Goal: Share content: Share content

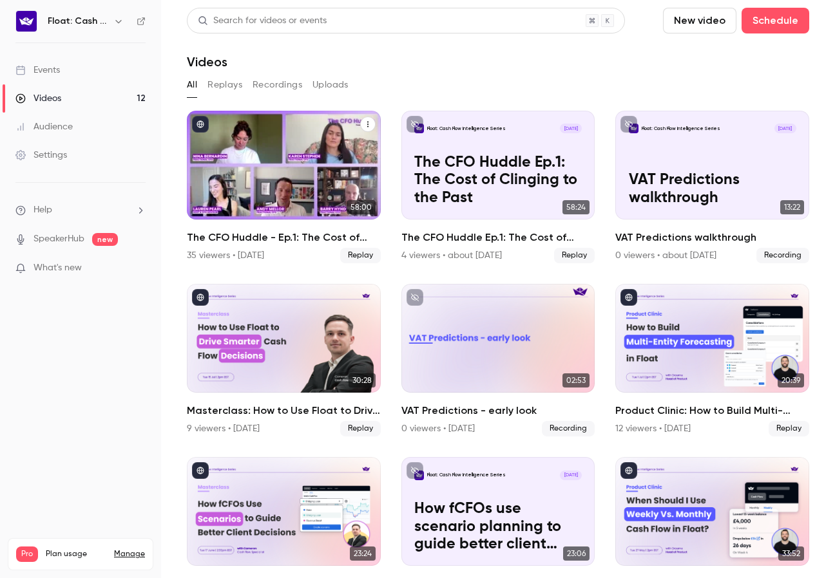
click at [369, 120] on icon "The CFO Huddle - Ep.1: The Cost of Clinging to the Past" at bounding box center [368, 124] width 8 height 8
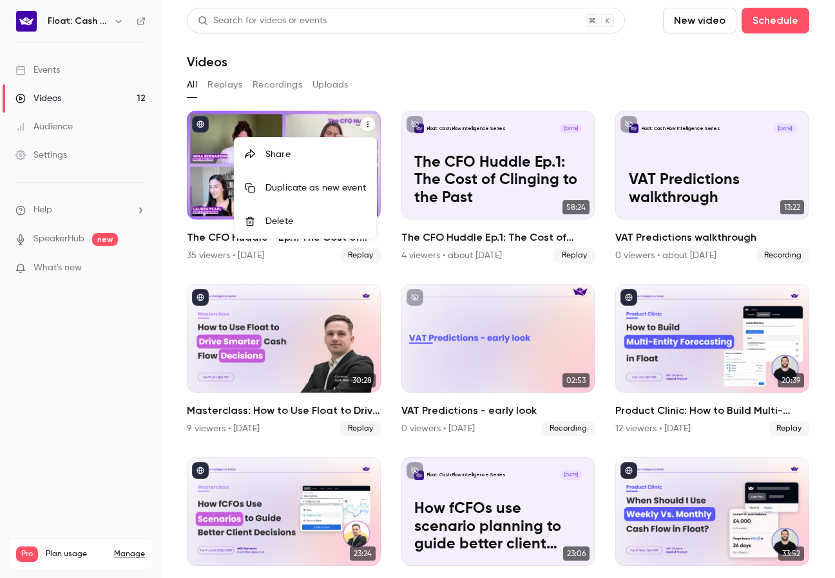
click at [301, 140] on li "Share" at bounding box center [305, 154] width 142 height 33
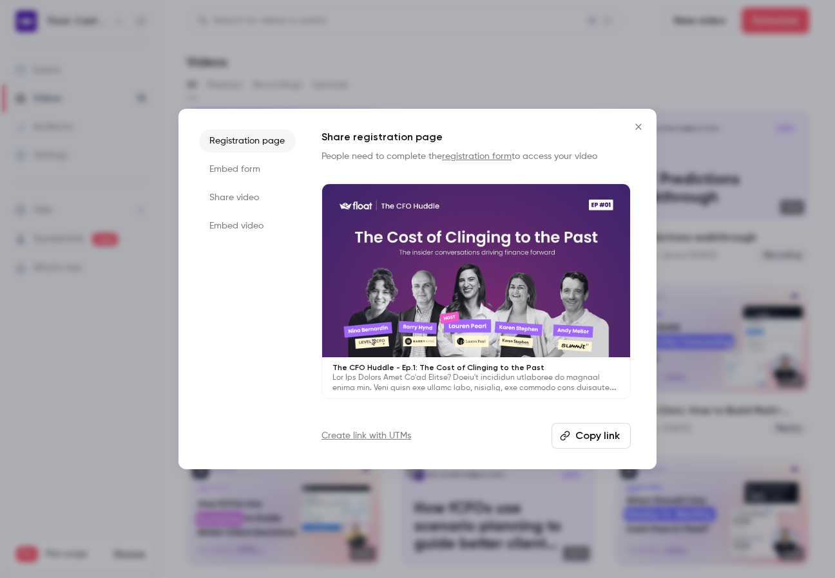
click at [235, 227] on li "Embed video" at bounding box center [247, 225] width 97 height 23
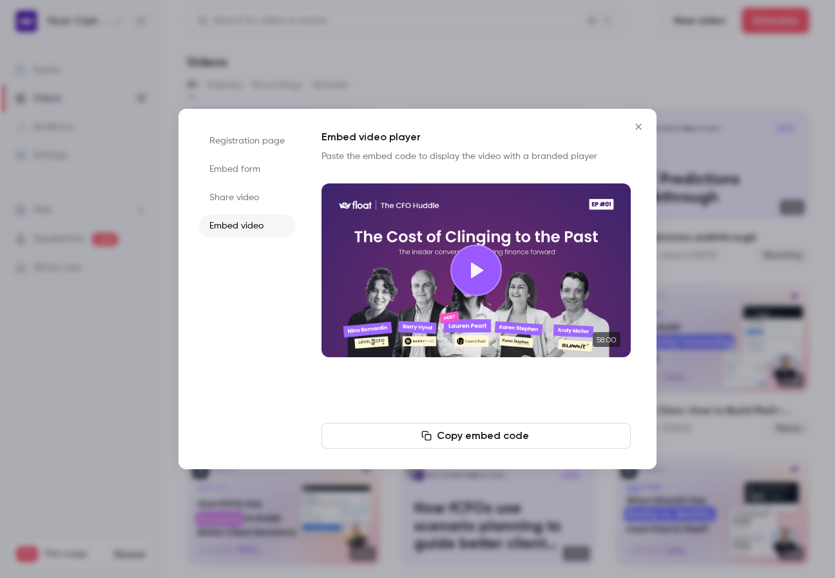
click at [242, 197] on li "Share video" at bounding box center [247, 197] width 97 height 23
click at [441, 438] on button "Copy link" at bounding box center [475, 436] width 309 height 26
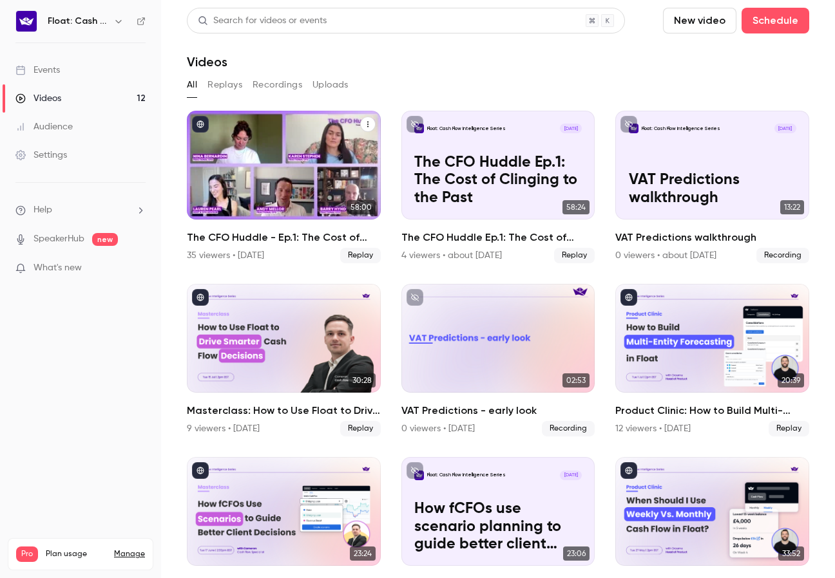
click at [368, 119] on button "The CFO Huddle - Ep.1: The Cost of Clinging to the Past" at bounding box center [367, 124] width 15 height 15
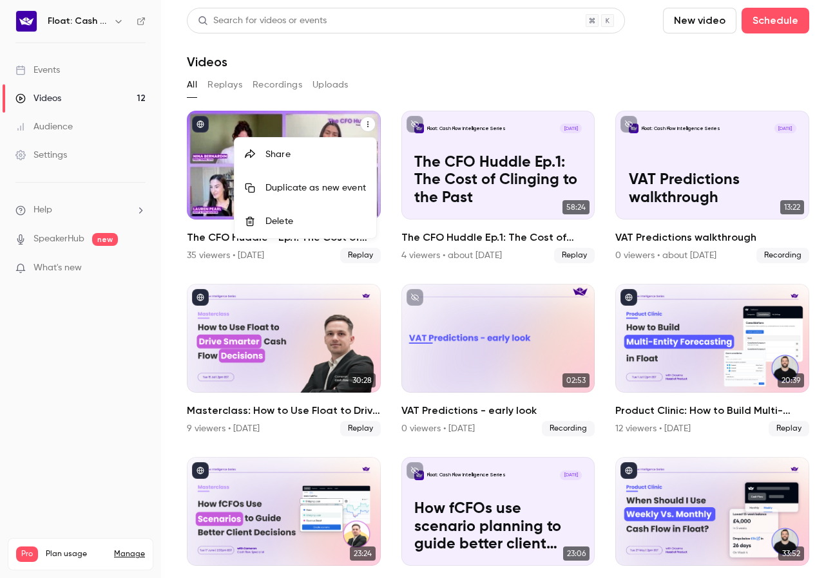
click at [287, 140] on li "Share" at bounding box center [305, 154] width 142 height 33
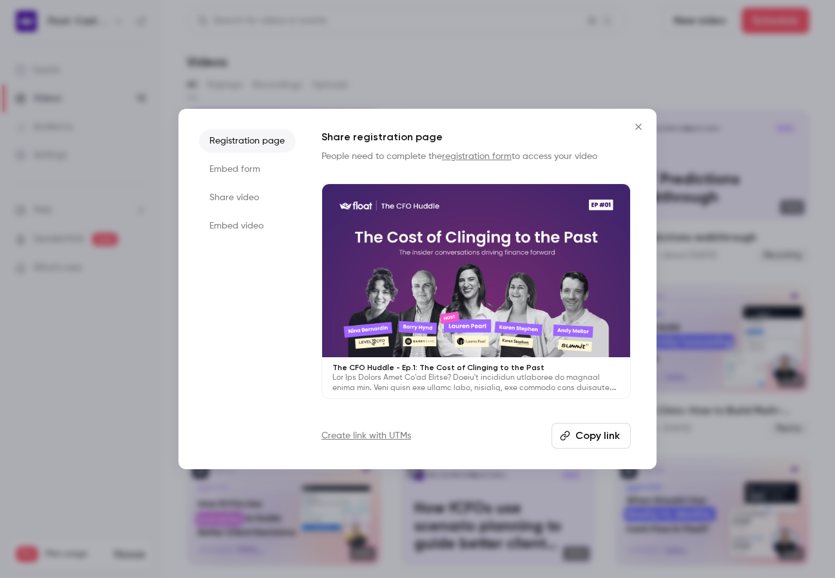
click at [240, 227] on li "Embed video" at bounding box center [247, 225] width 97 height 23
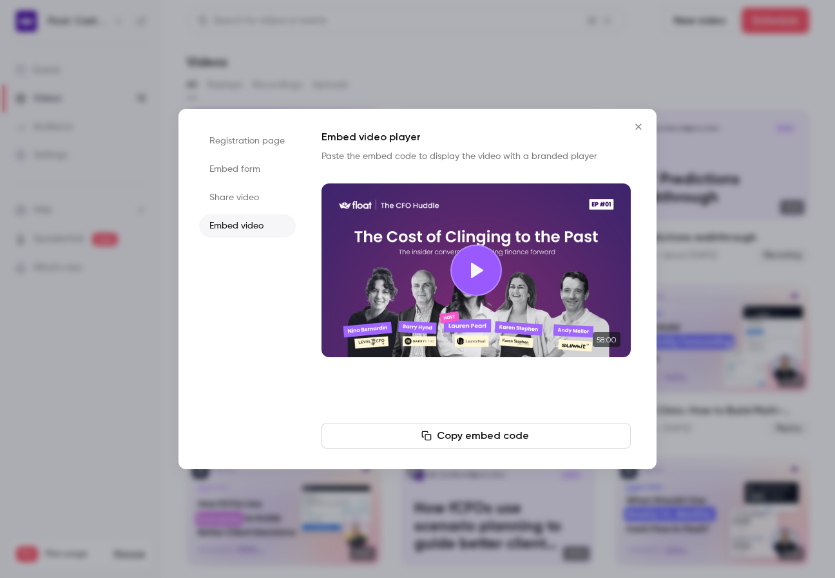
click at [431, 433] on icon "button" at bounding box center [426, 436] width 10 height 10
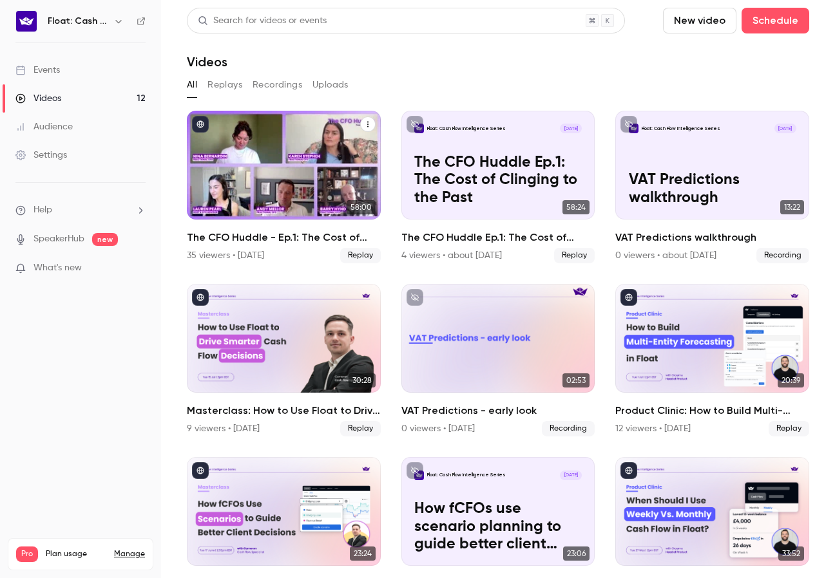
click at [286, 166] on div "The CFO Huddle - Ep.1: The Cost of Clinging to the Past" at bounding box center [284, 165] width 194 height 109
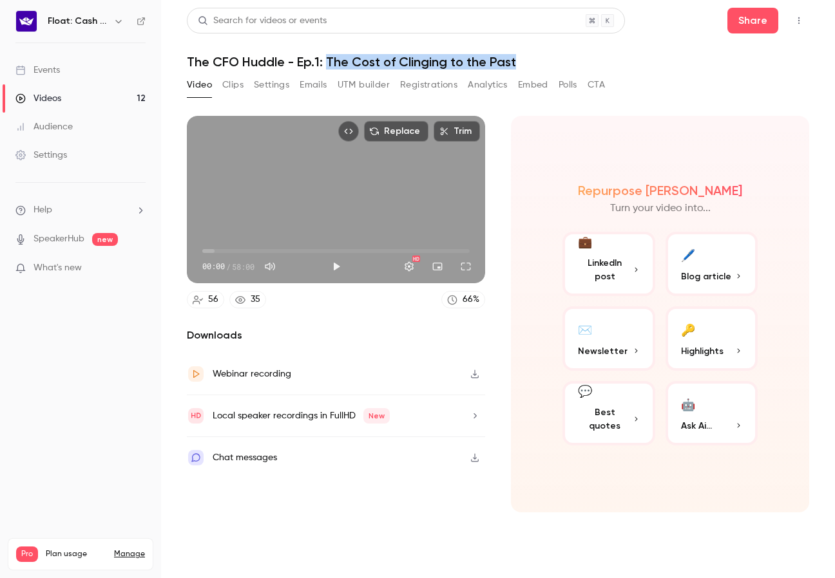
drag, startPoint x: 327, startPoint y: 63, endPoint x: 530, endPoint y: 62, distance: 203.5
click at [530, 62] on h1 "The CFO Huddle - Ep.1: The Cost of Clinging to the Past" at bounding box center [498, 61] width 622 height 15
copy h1 "The Cost of Clinging to the Past"
click at [409, 86] on button "Registrations" at bounding box center [428, 85] width 57 height 21
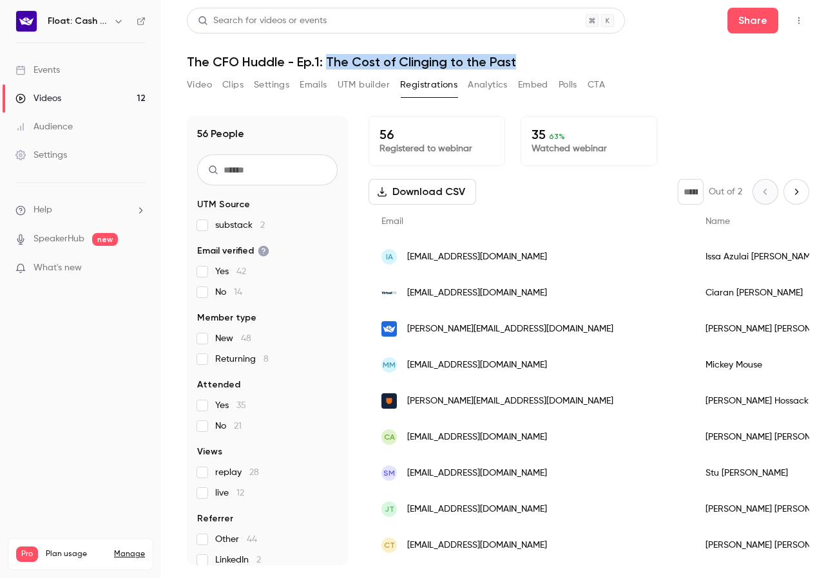
scroll to position [12, 0]
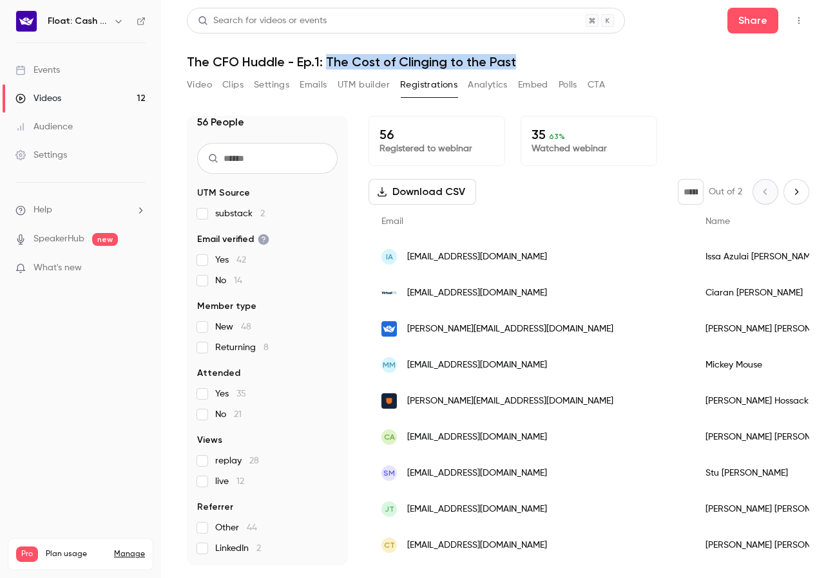
click at [198, 85] on button "Video" at bounding box center [199, 85] width 25 height 21
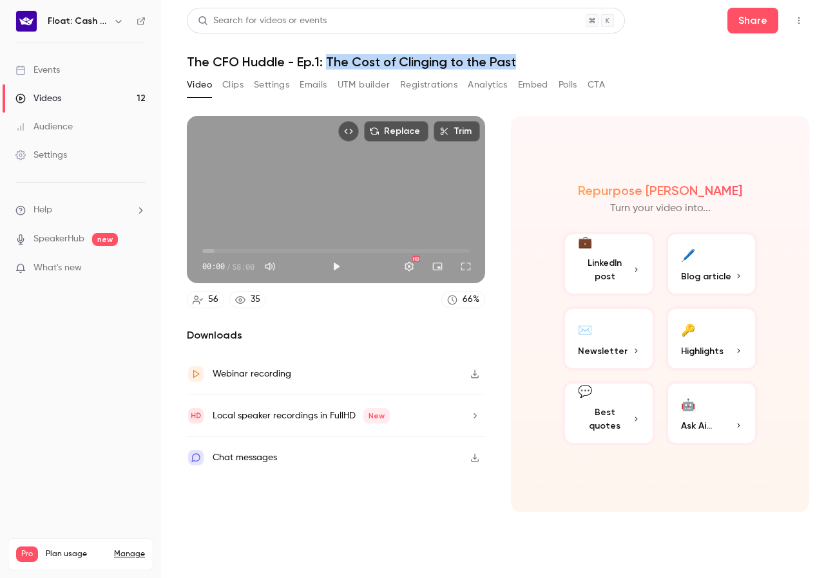
click at [263, 86] on button "Settings" at bounding box center [271, 85] width 35 height 21
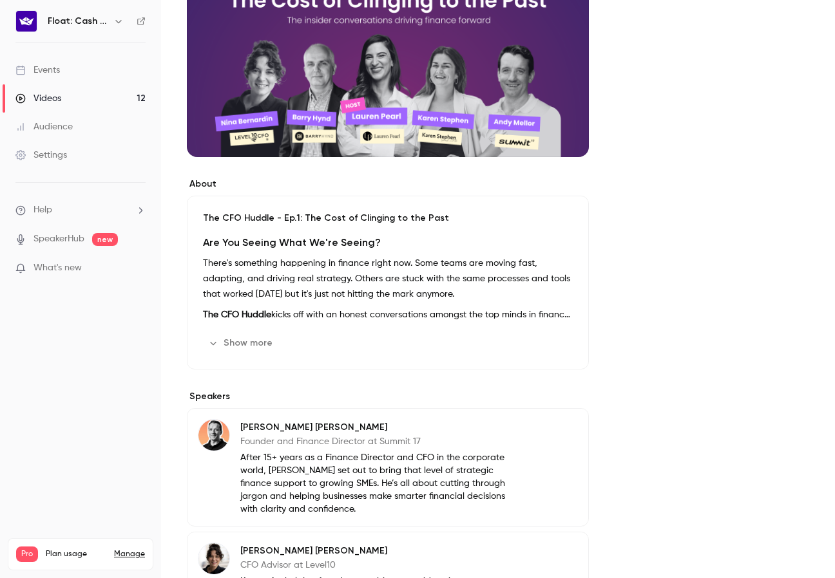
scroll to position [240, 0]
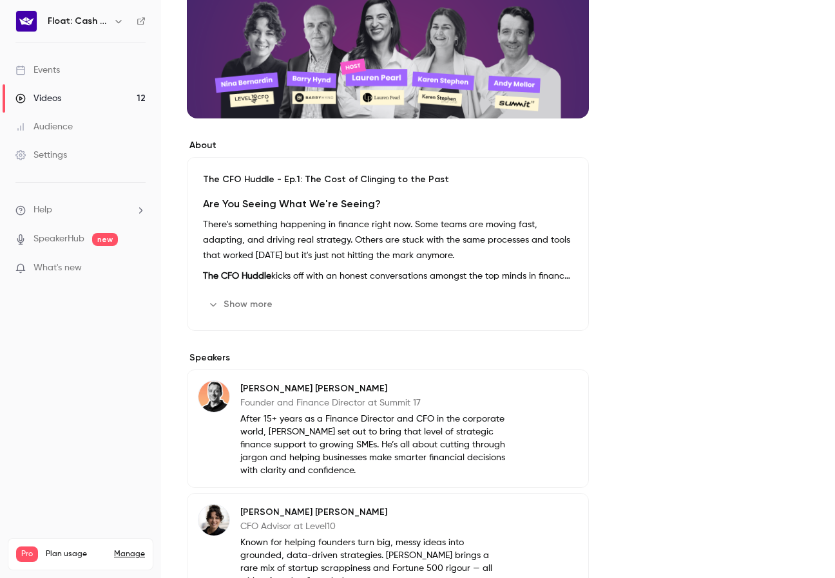
click at [205, 202] on h2 "Are You Seeing What We're Seeing?" at bounding box center [388, 203] width 370 height 15
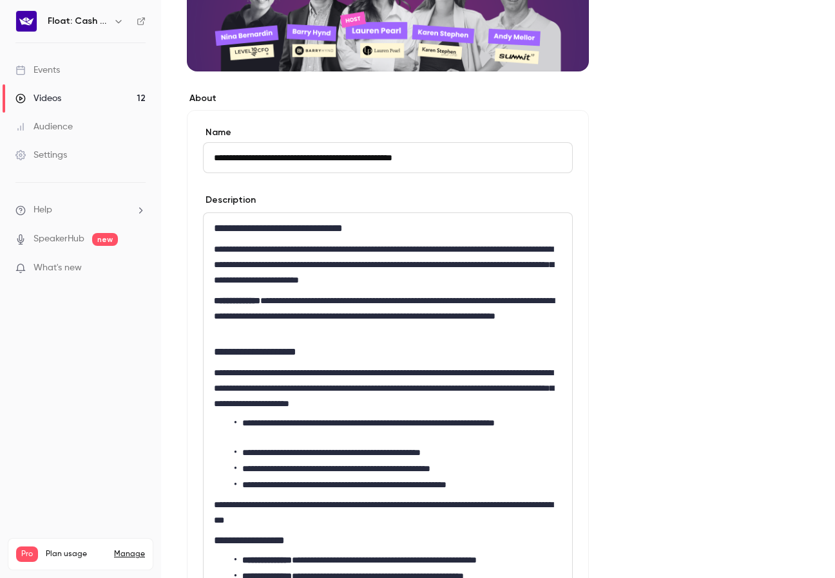
scroll to position [288, 0]
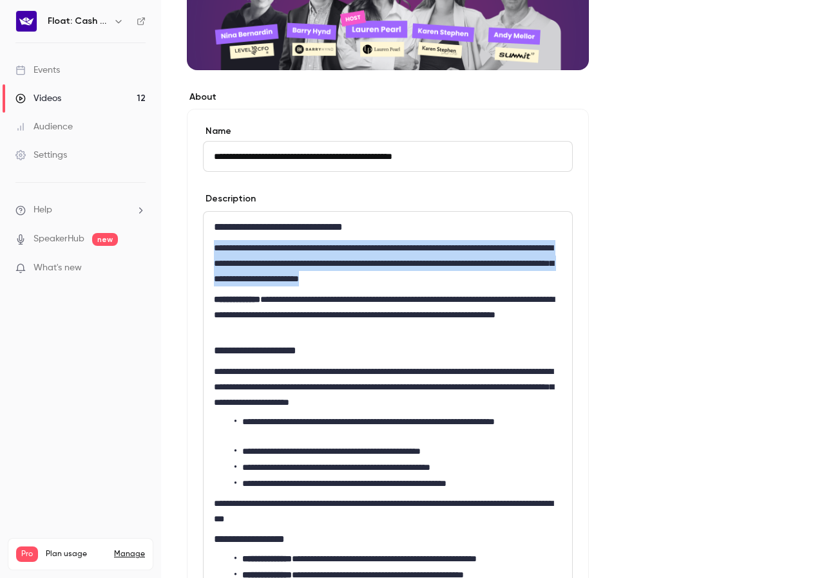
drag, startPoint x: 215, startPoint y: 246, endPoint x: 530, endPoint y: 274, distance: 316.2
click at [530, 274] on p "**********" at bounding box center [388, 263] width 348 height 46
copy p "**********"
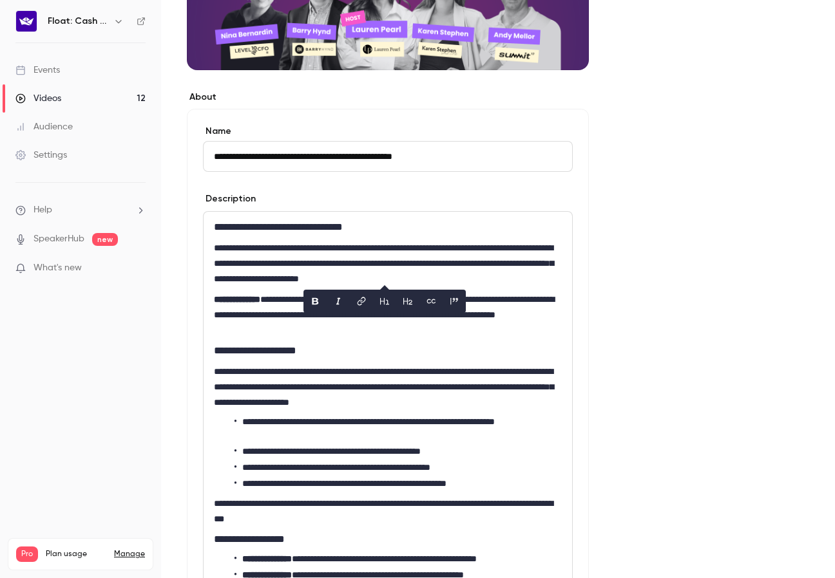
click at [347, 368] on p "**********" at bounding box center [388, 387] width 348 height 46
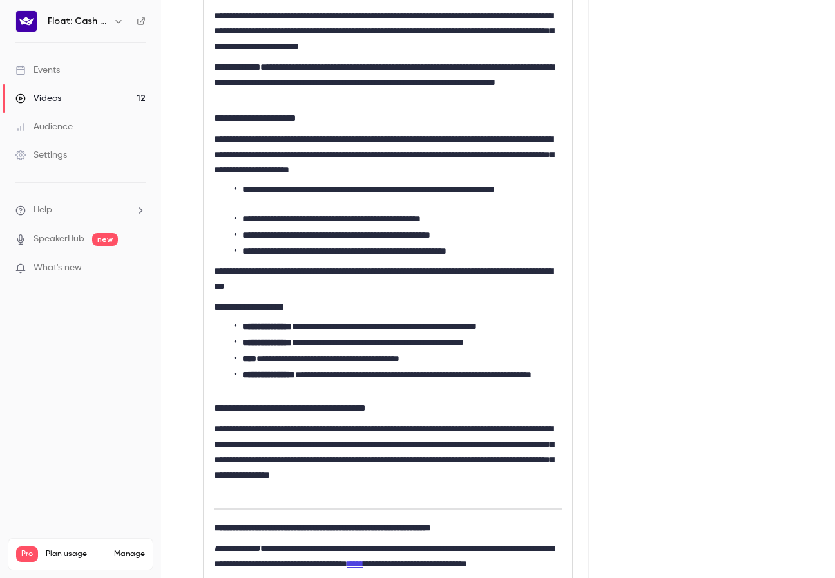
scroll to position [521, 0]
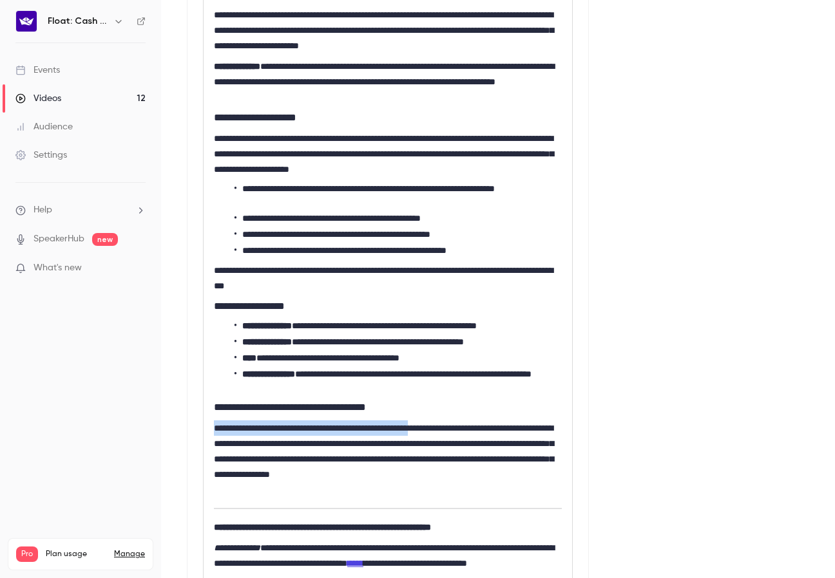
drag, startPoint x: 214, startPoint y: 429, endPoint x: 477, endPoint y: 433, distance: 262.8
click at [477, 433] on p "**********" at bounding box center [388, 459] width 348 height 77
drag, startPoint x: 359, startPoint y: 410, endPoint x: 204, endPoint y: 405, distance: 154.6
click at [204, 405] on div "**********" at bounding box center [388, 310] width 368 height 662
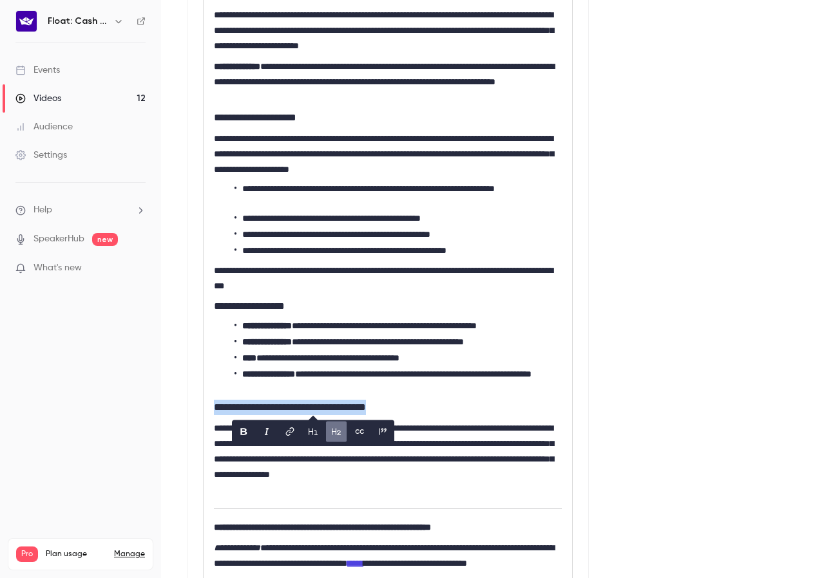
copy h2 "**********"
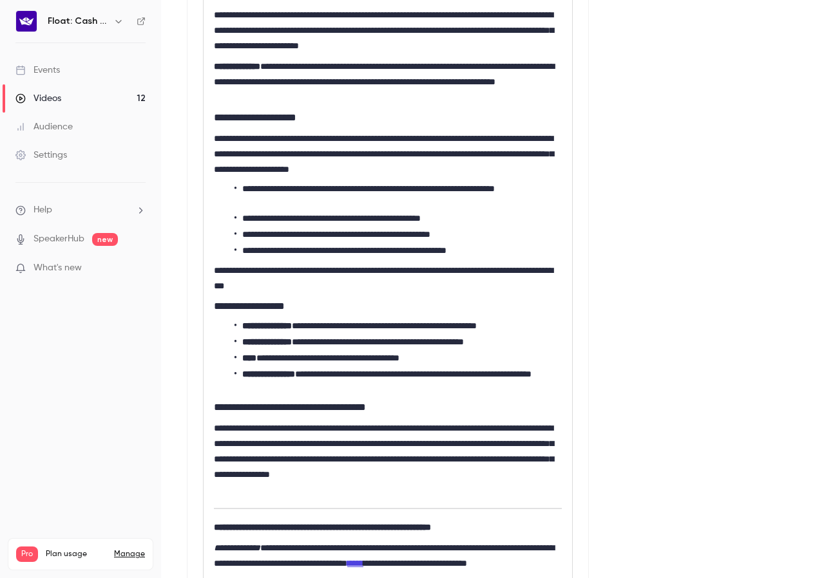
click at [551, 383] on li "**********" at bounding box center [397, 381] width 327 height 27
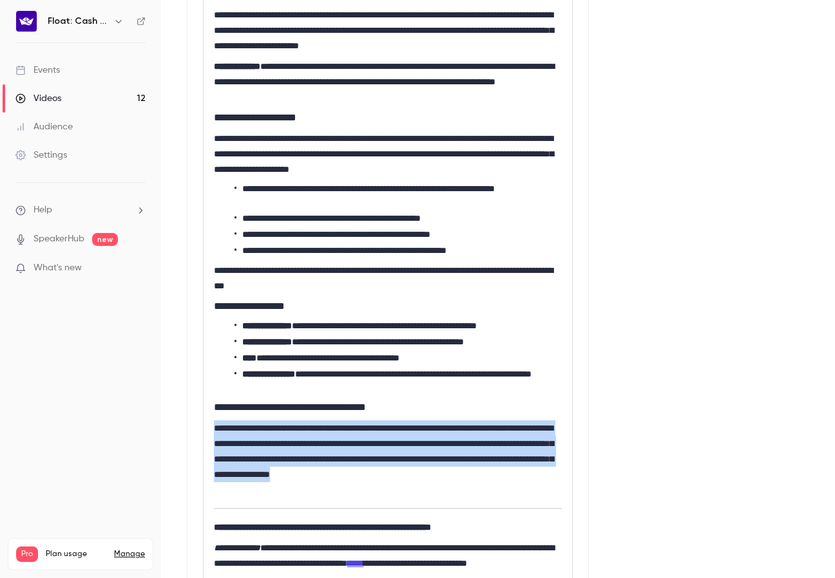
drag, startPoint x: 214, startPoint y: 428, endPoint x: 479, endPoint y: 486, distance: 271.1
click at [479, 486] on p "**********" at bounding box center [388, 459] width 348 height 77
copy p "**********"
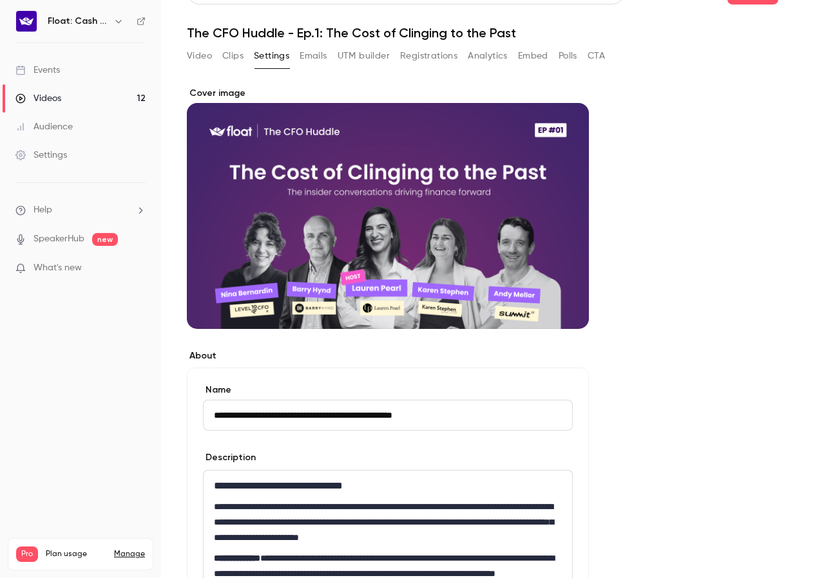
scroll to position [23, 0]
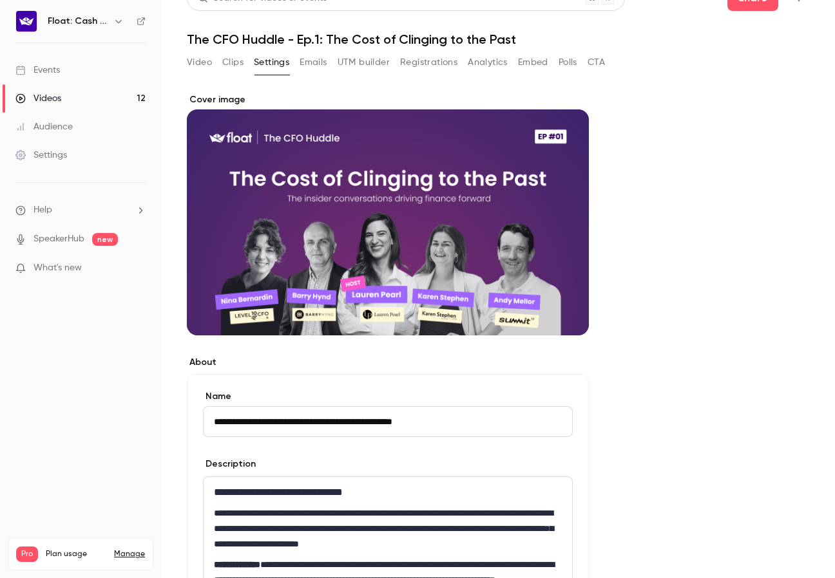
click at [434, 271] on div "Cover image" at bounding box center [388, 214] width 402 height 242
click at [0, 0] on input "Cover image" at bounding box center [0, 0] width 0 height 0
click at [200, 63] on button "Video" at bounding box center [199, 62] width 25 height 21
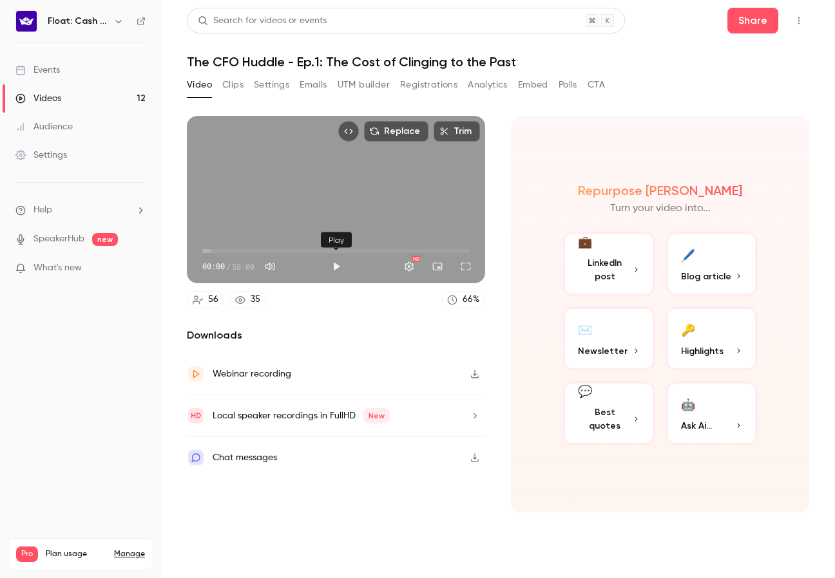
click at [336, 264] on button "Play" at bounding box center [336, 267] width 26 height 26
click at [469, 267] on button "Full screen" at bounding box center [466, 267] width 26 height 26
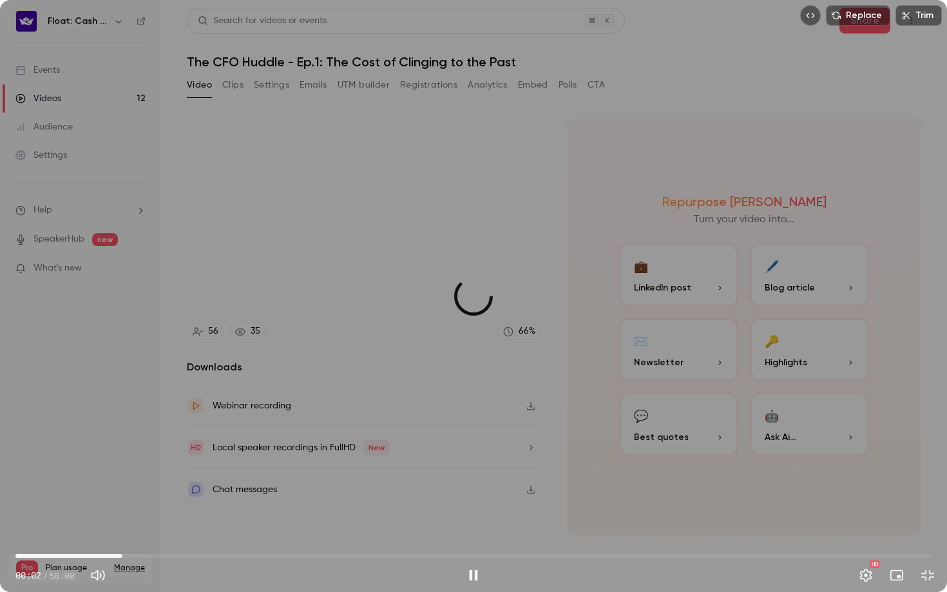
click at [122, 555] on span "06:46" at bounding box center [473, 556] width 916 height 21
click at [258, 79] on div "Replace Trim 07:11 07:11 / 58:00 HD" at bounding box center [473, 296] width 947 height 592
type input "*****"
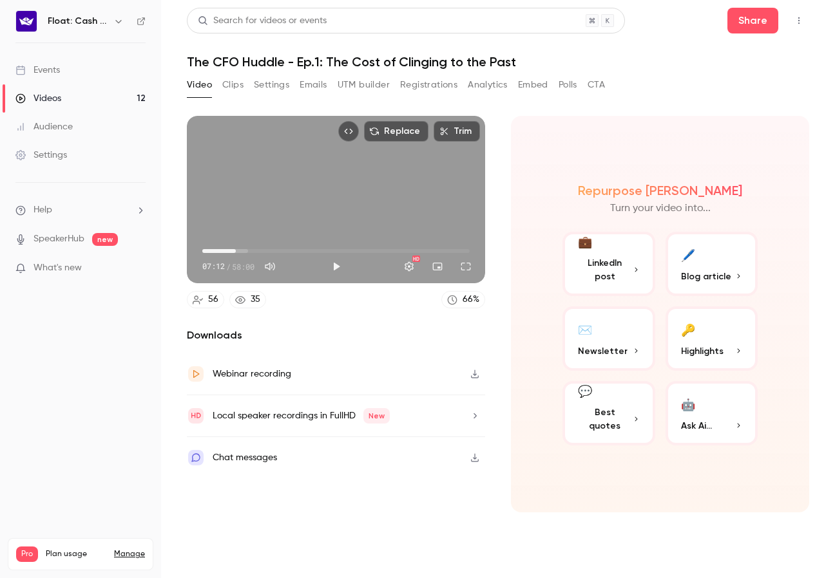
click at [620, 395] on button "💬 Best quotes" at bounding box center [608, 413] width 93 height 64
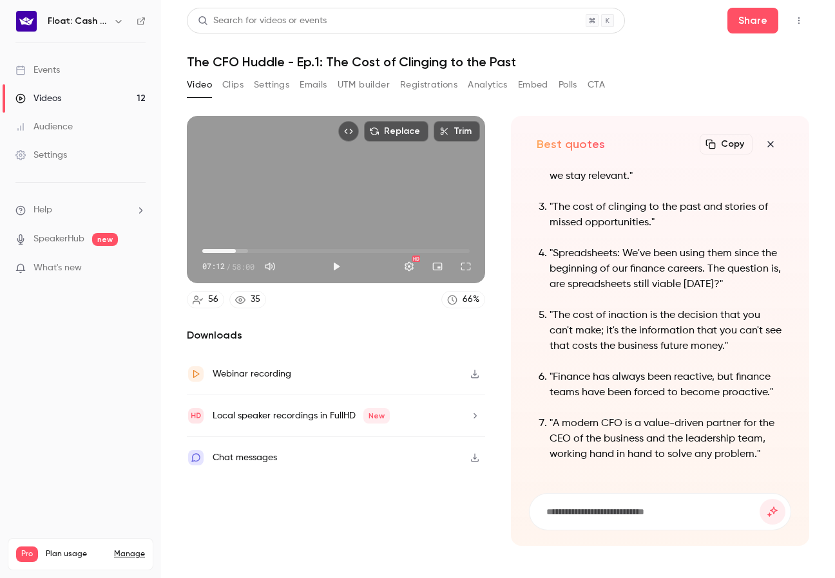
click at [712, 144] on icon "button" at bounding box center [710, 144] width 10 height 10
click at [62, 102] on link "Videos 12" at bounding box center [80, 98] width 161 height 28
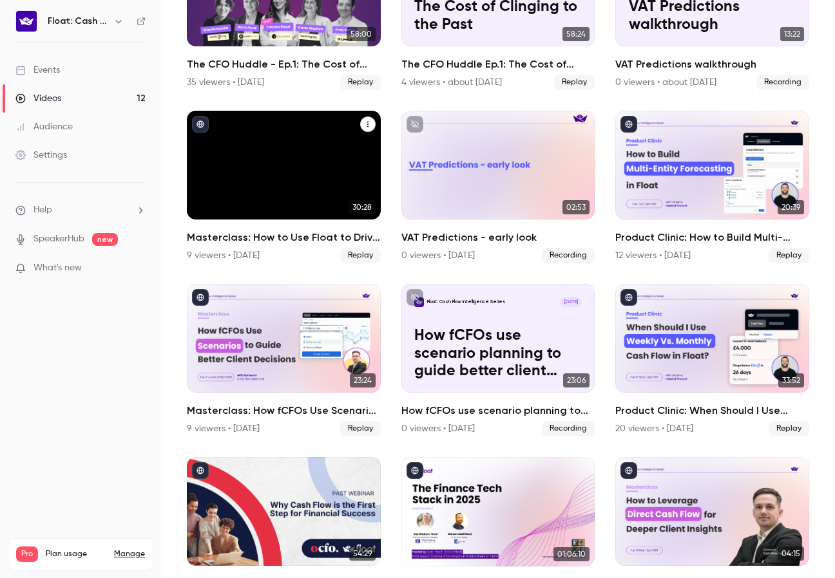
scroll to position [175, 0]
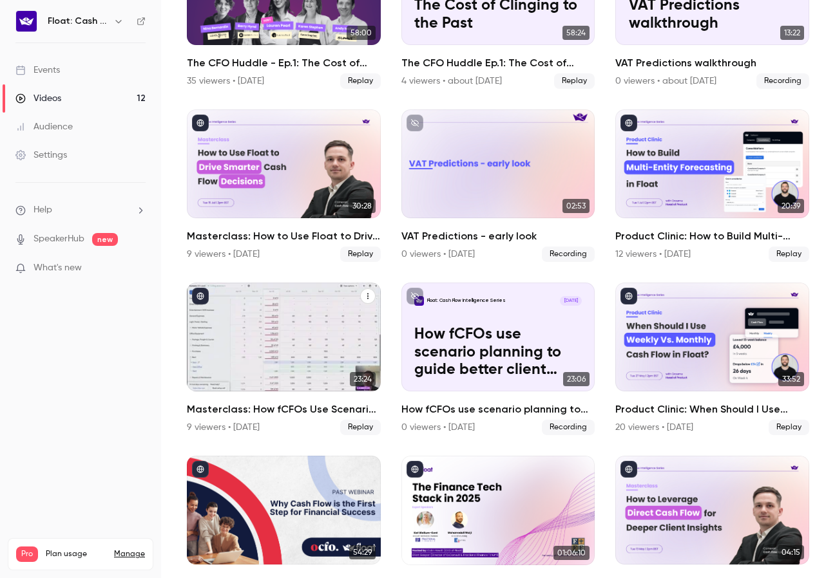
click at [256, 408] on h2 "Masterclass: How fCFOs Use Scenario Planning to Guide Better Client Decisions" at bounding box center [284, 409] width 194 height 15
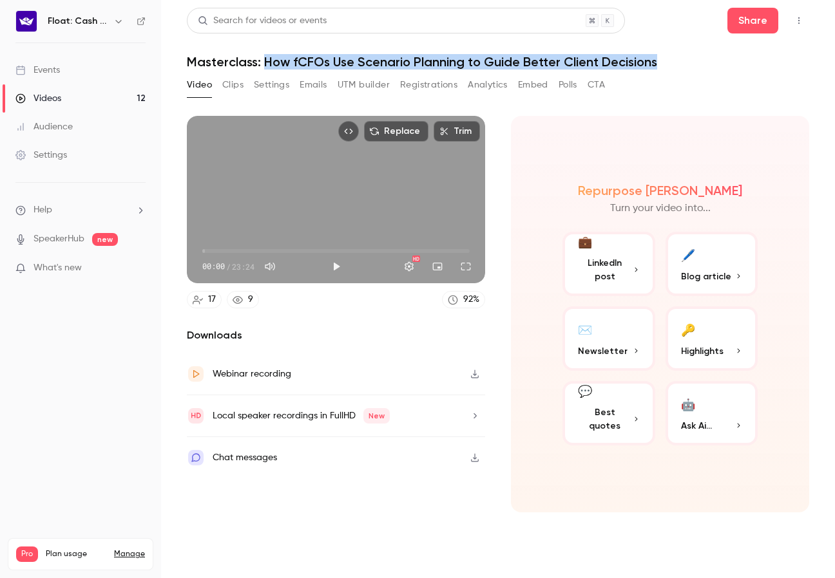
drag, startPoint x: 263, startPoint y: 59, endPoint x: 656, endPoint y: 59, distance: 392.2
click at [656, 59] on h1 "Masterclass: How fCFOs Use Scenario Planning to Guide Better Client Decisions" at bounding box center [498, 61] width 622 height 15
copy h1 "How fCFOs Use Scenario Planning to Guide Better Client Decisions"
click at [263, 88] on button "Settings" at bounding box center [271, 85] width 35 height 21
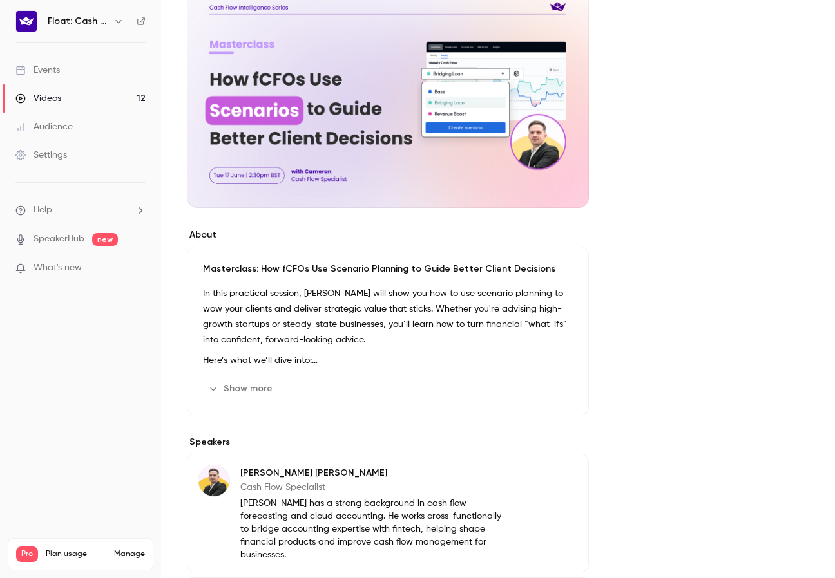
scroll to position [151, 0]
click at [294, 303] on p "In this practical session, [PERSON_NAME] will show you how to use scenario plan…" at bounding box center [388, 316] width 370 height 62
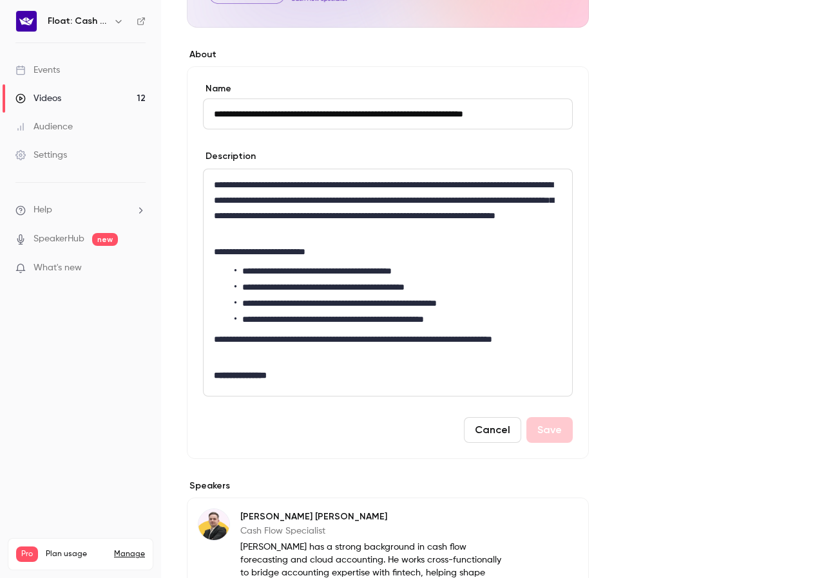
scroll to position [332, 0]
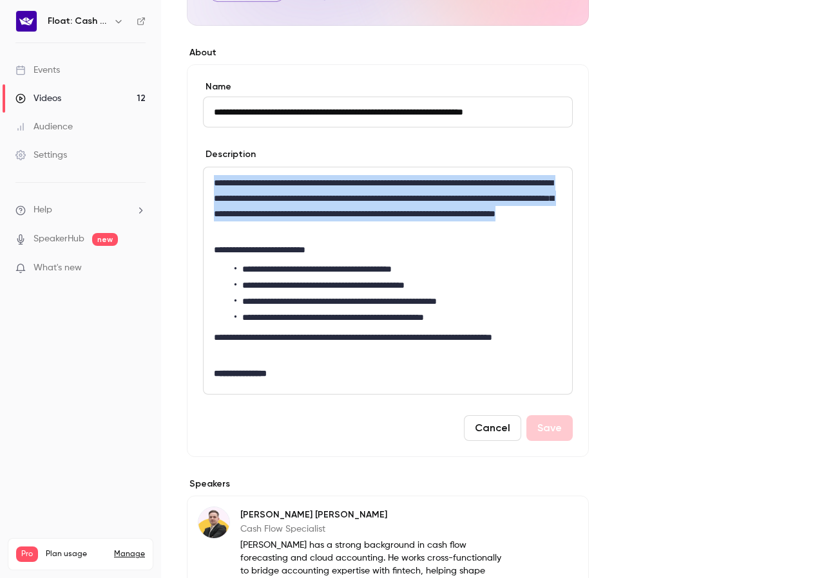
drag, startPoint x: 214, startPoint y: 182, endPoint x: 451, endPoint y: 226, distance: 241.1
click at [451, 226] on p "**********" at bounding box center [388, 206] width 348 height 62
copy p "**********"
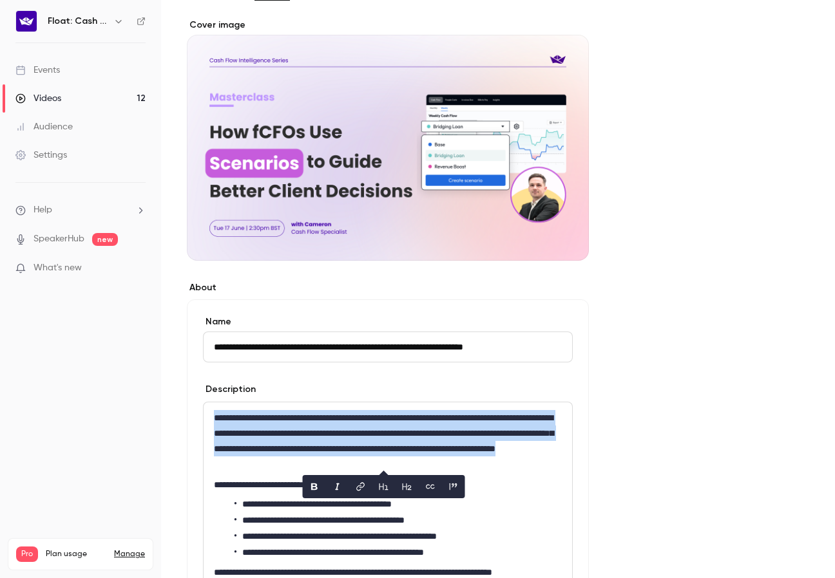
scroll to position [0, 0]
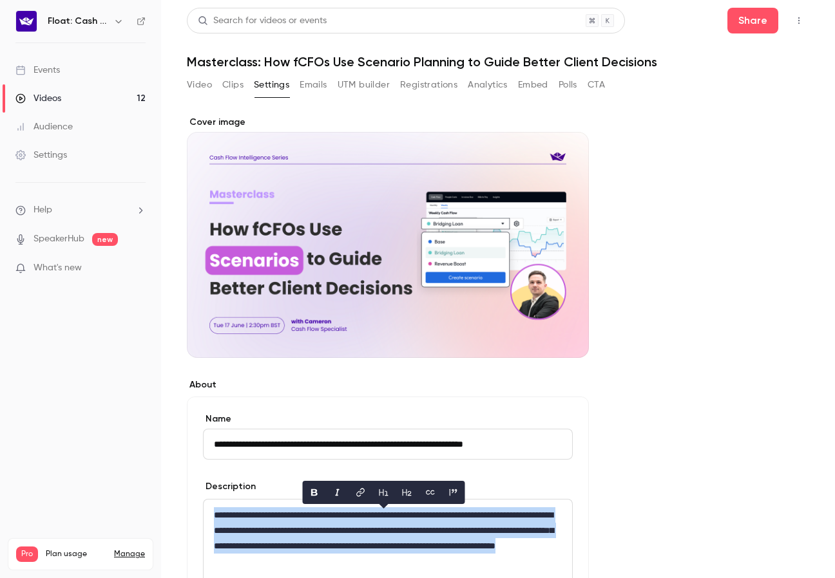
click at [211, 86] on button "Video" at bounding box center [199, 85] width 25 height 21
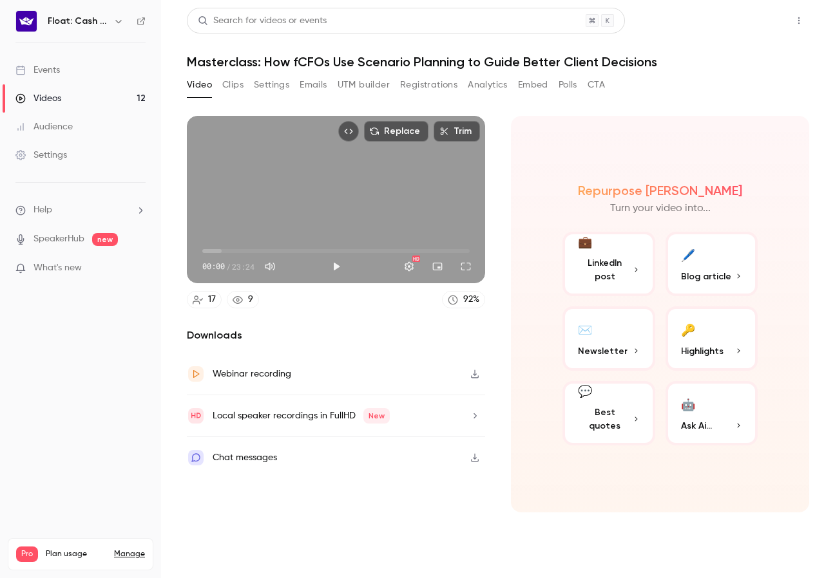
click at [752, 20] on button "Share" at bounding box center [752, 21] width 51 height 26
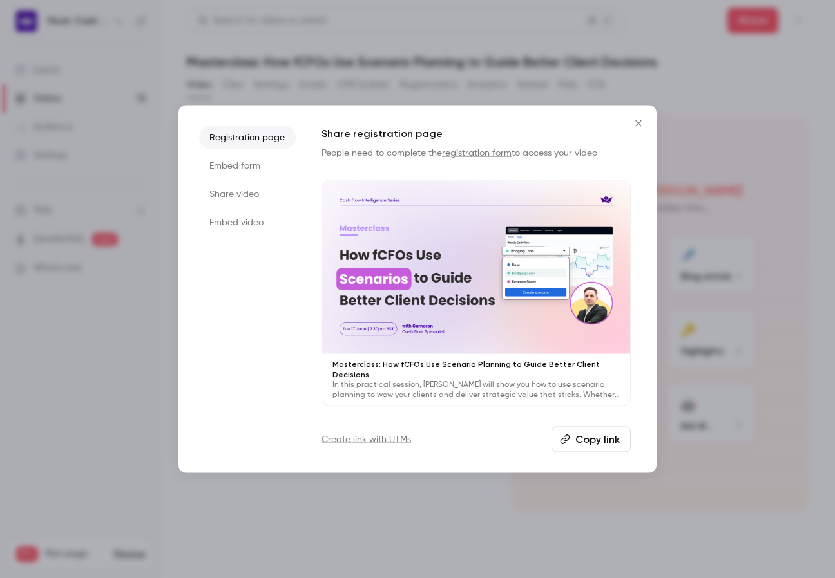
click at [247, 196] on li "Share video" at bounding box center [247, 194] width 97 height 23
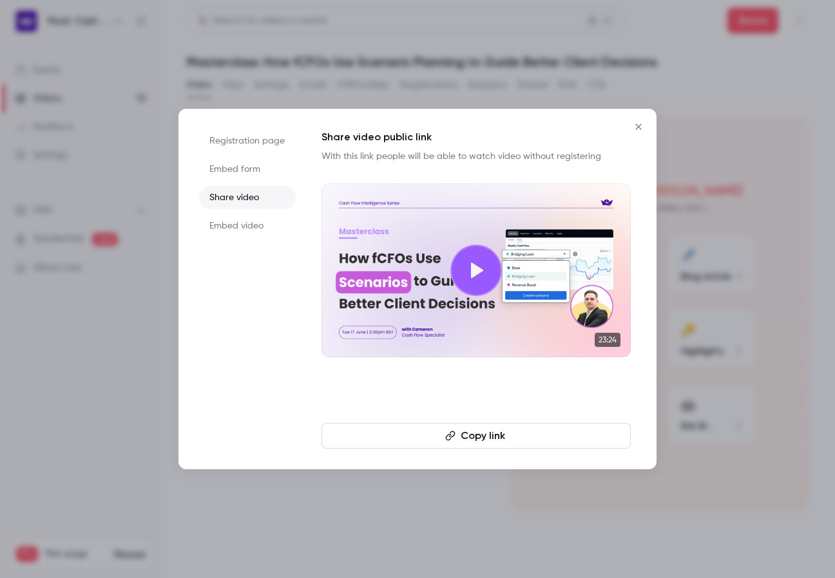
click at [461, 434] on button "Copy link" at bounding box center [475, 436] width 309 height 26
click at [562, 77] on div at bounding box center [417, 289] width 835 height 578
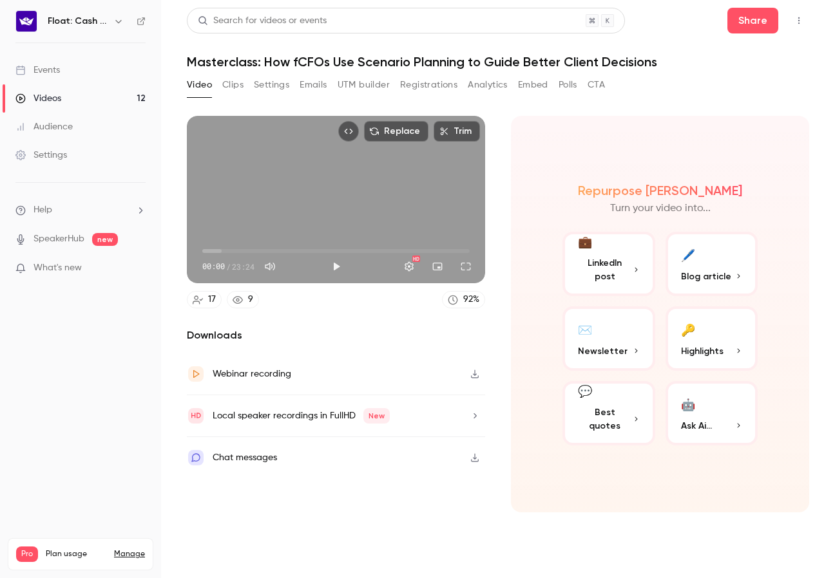
click at [46, 95] on div "Videos" at bounding box center [38, 98] width 46 height 13
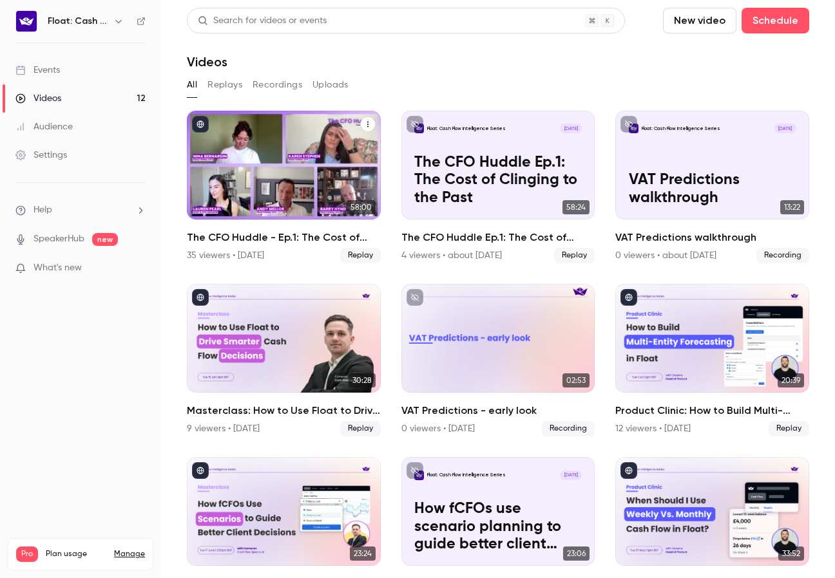
click at [317, 209] on div "The CFO Huddle - Ep.1: The Cost of Clinging to the Past" at bounding box center [284, 165] width 194 height 109
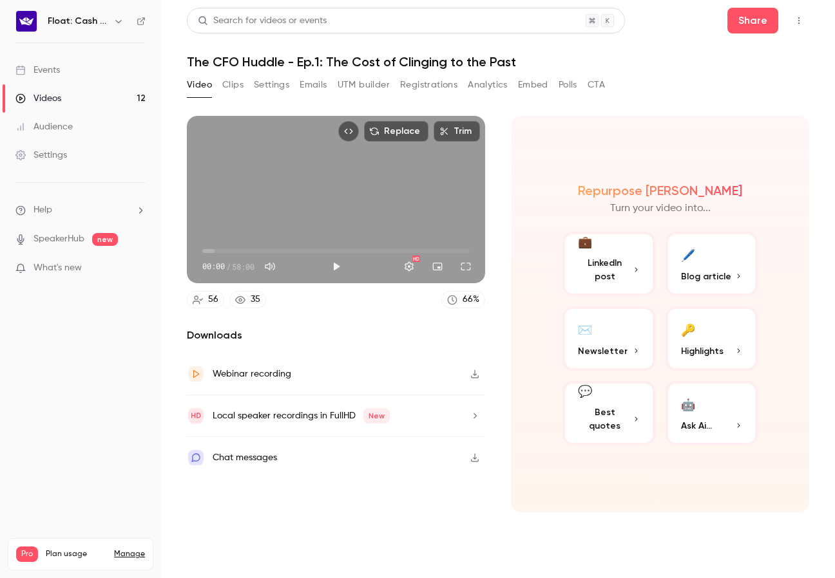
click at [413, 85] on button "Registrations" at bounding box center [428, 85] width 57 height 21
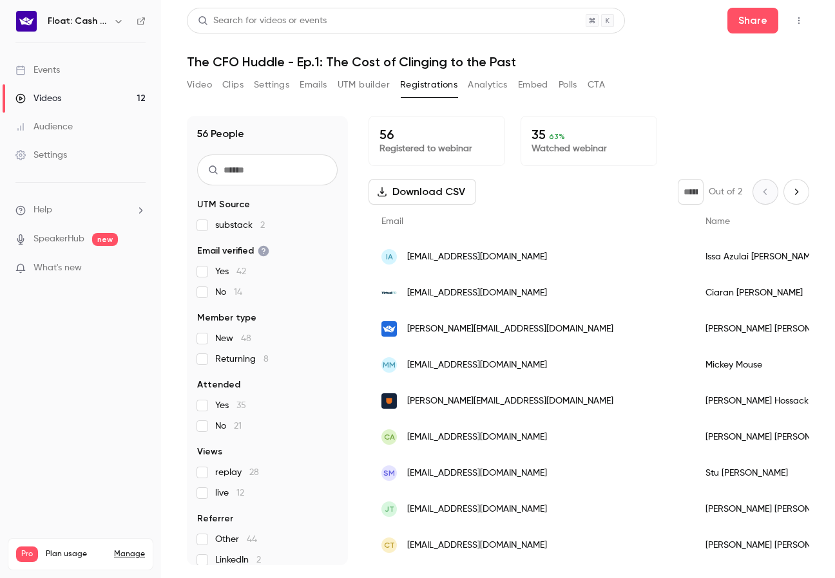
click at [272, 82] on button "Settings" at bounding box center [271, 85] width 35 height 21
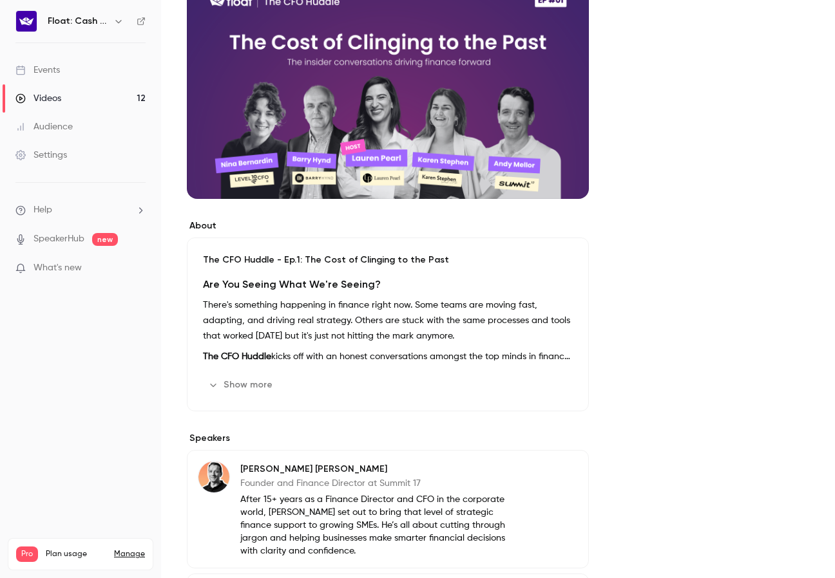
scroll to position [161, 0]
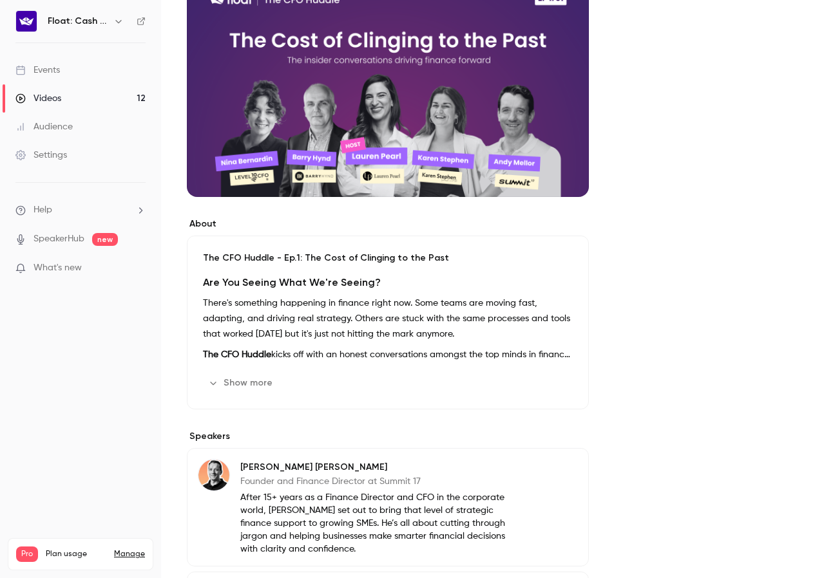
click at [330, 373] on div "Show more Edit" at bounding box center [388, 383] width 370 height 21
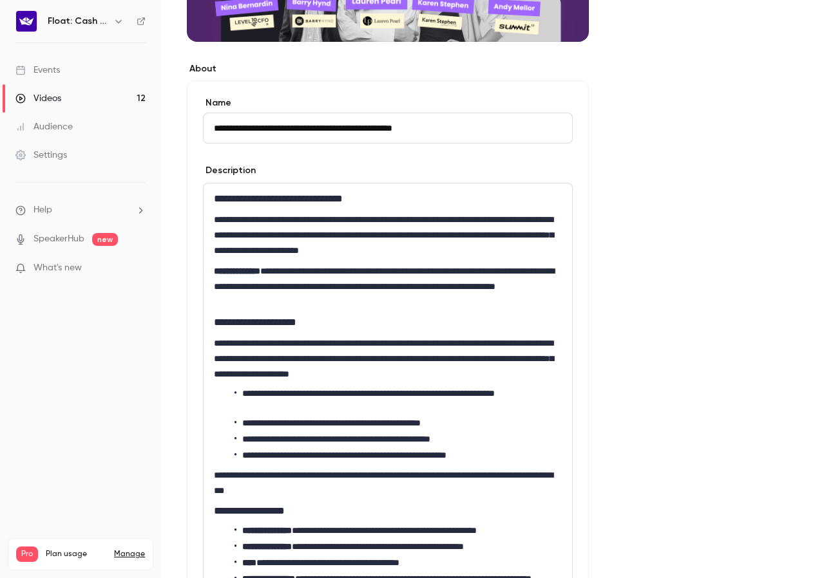
scroll to position [343, 0]
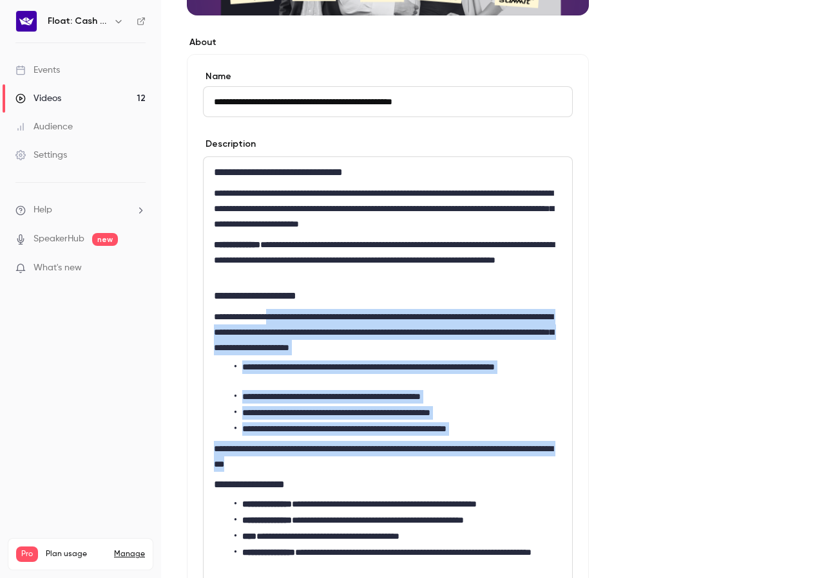
drag, startPoint x: 277, startPoint y: 317, endPoint x: 461, endPoint y: 462, distance: 233.9
click at [461, 462] on div "**********" at bounding box center [388, 488] width 368 height 662
copy div "**********"
